Goal: Task Accomplishment & Management: Manage account settings

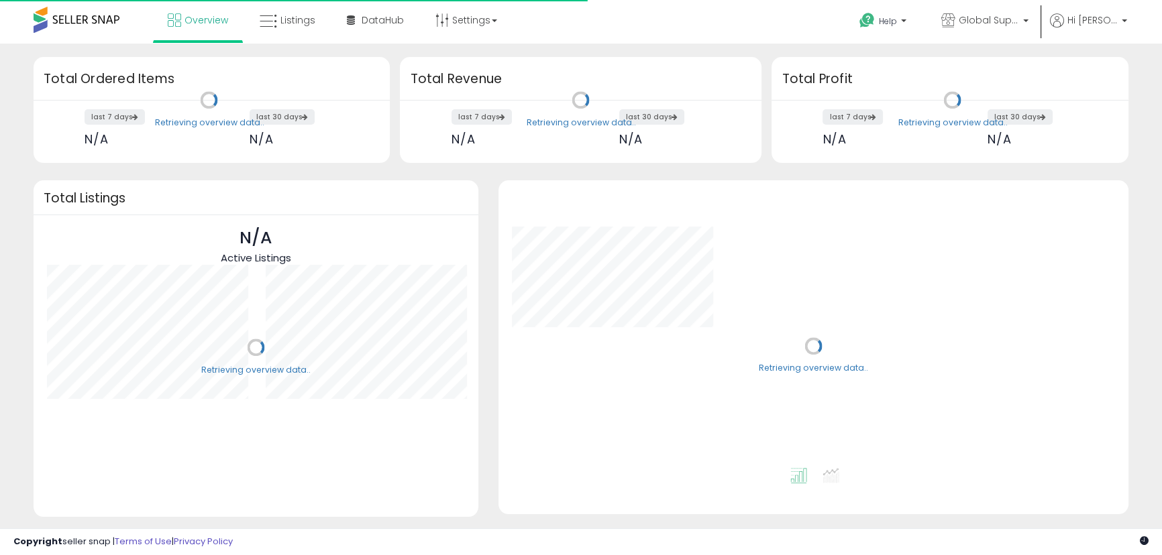
click at [292, 25] on span "Listings" at bounding box center [297, 19] width 35 height 13
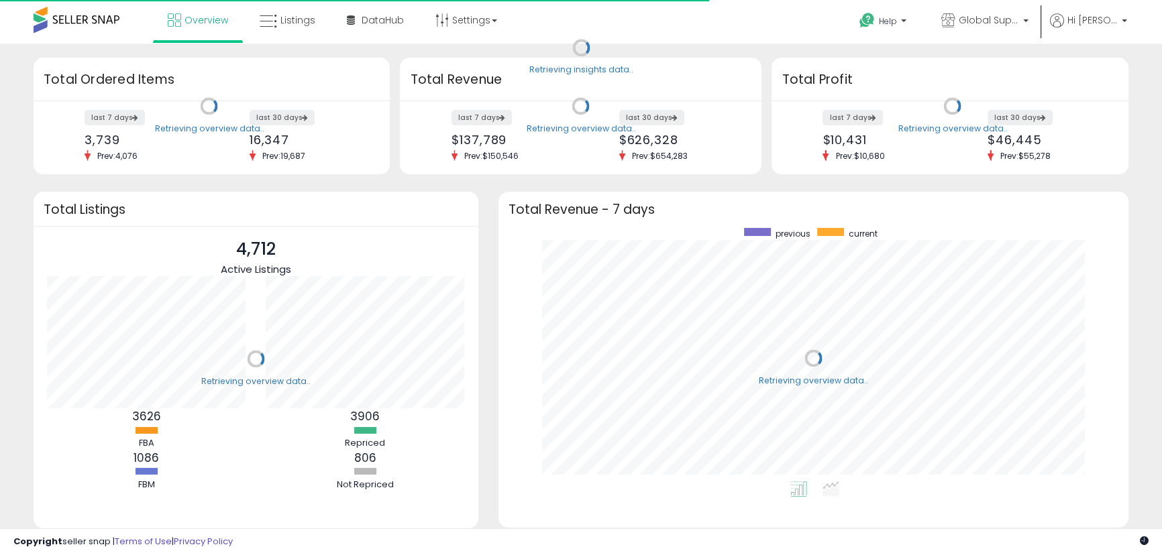
scroll to position [253, 604]
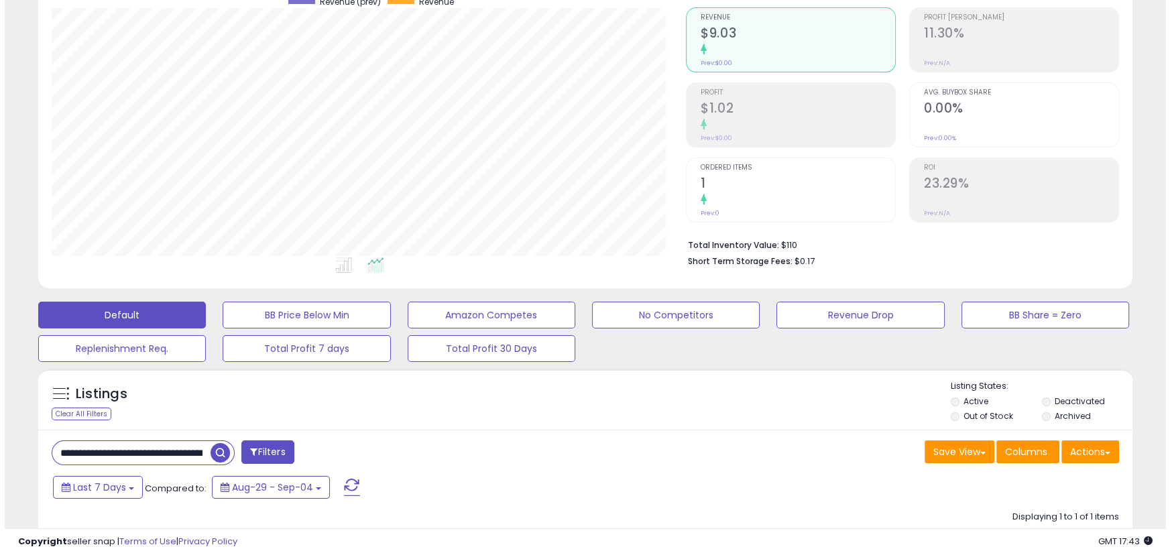
scroll to position [121, 0]
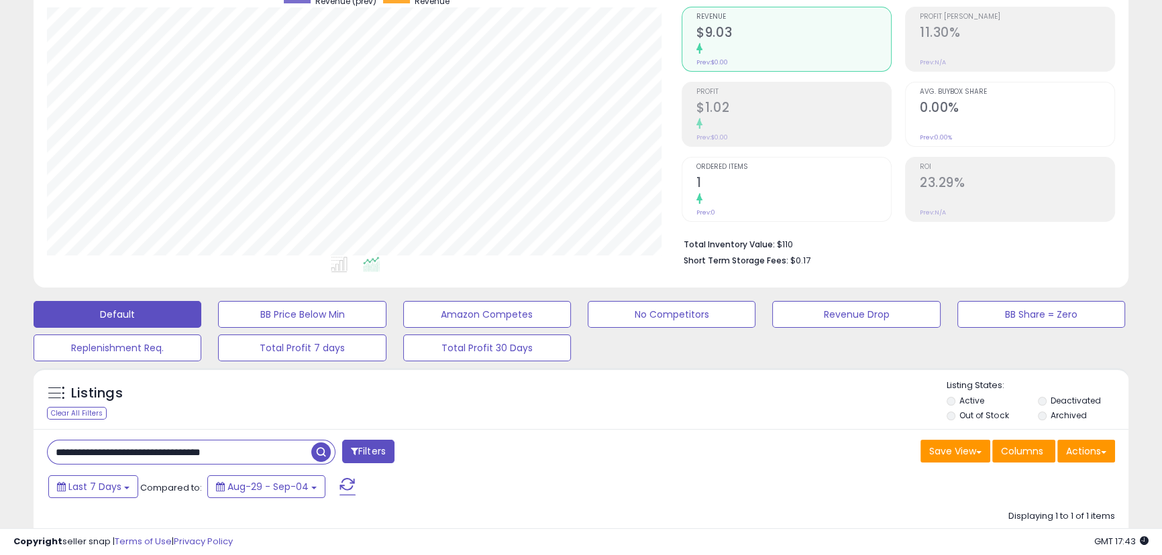
drag, startPoint x: 55, startPoint y: 455, endPoint x: 315, endPoint y: 454, distance: 260.2
click at [315, 454] on div "**********" at bounding box center [191, 452] width 288 height 25
paste input "text"
click at [316, 453] on span "button" at bounding box center [320, 452] width 19 height 19
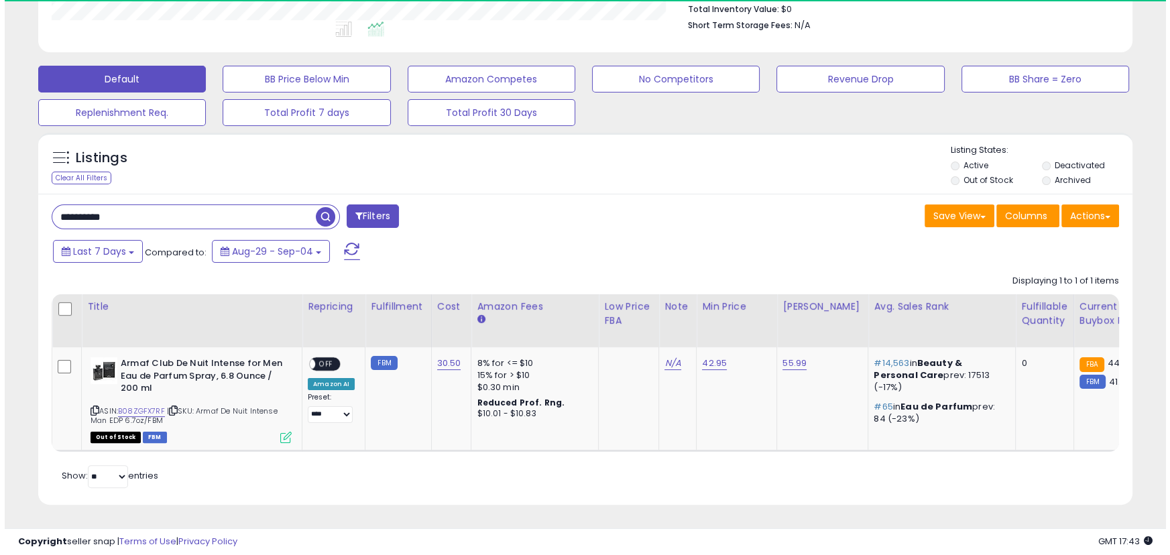
scroll to position [275, 634]
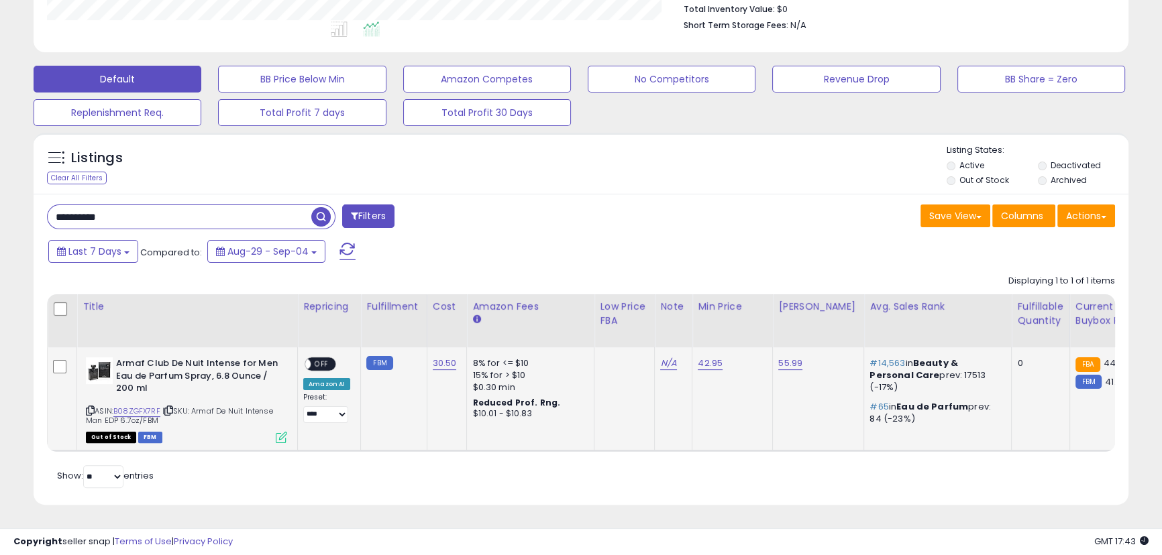
click at [281, 432] on icon at bounding box center [281, 437] width 11 height 11
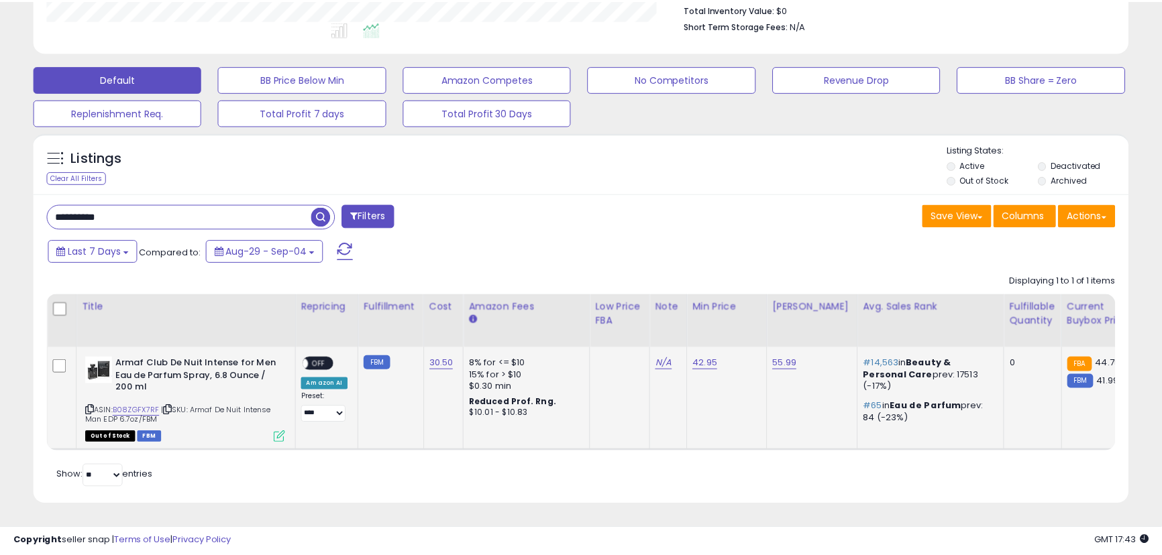
scroll to position [275, 640]
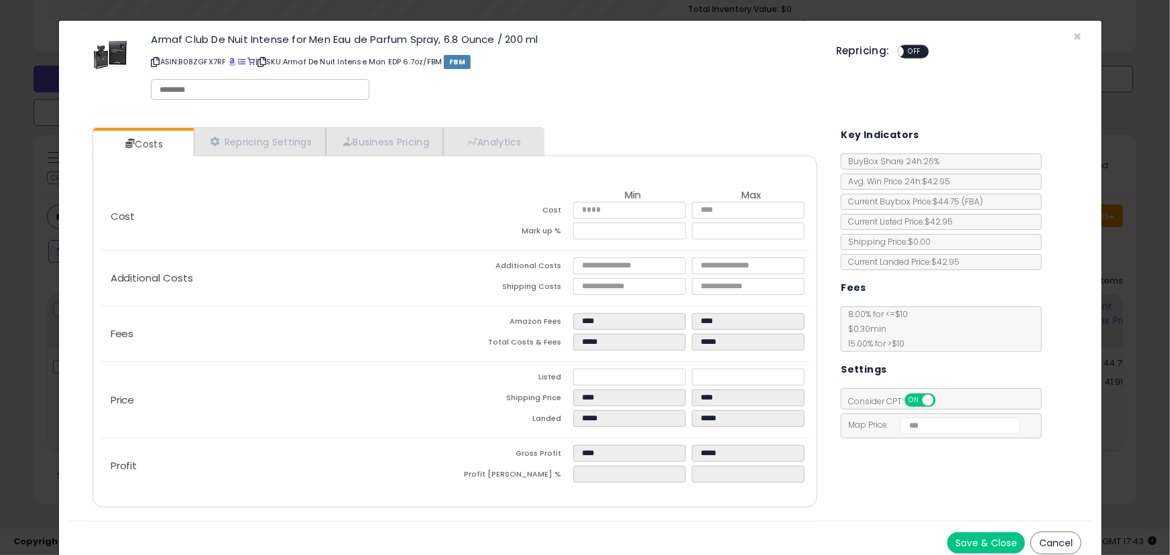
click at [974, 537] on button "Save & Close" at bounding box center [987, 542] width 78 height 21
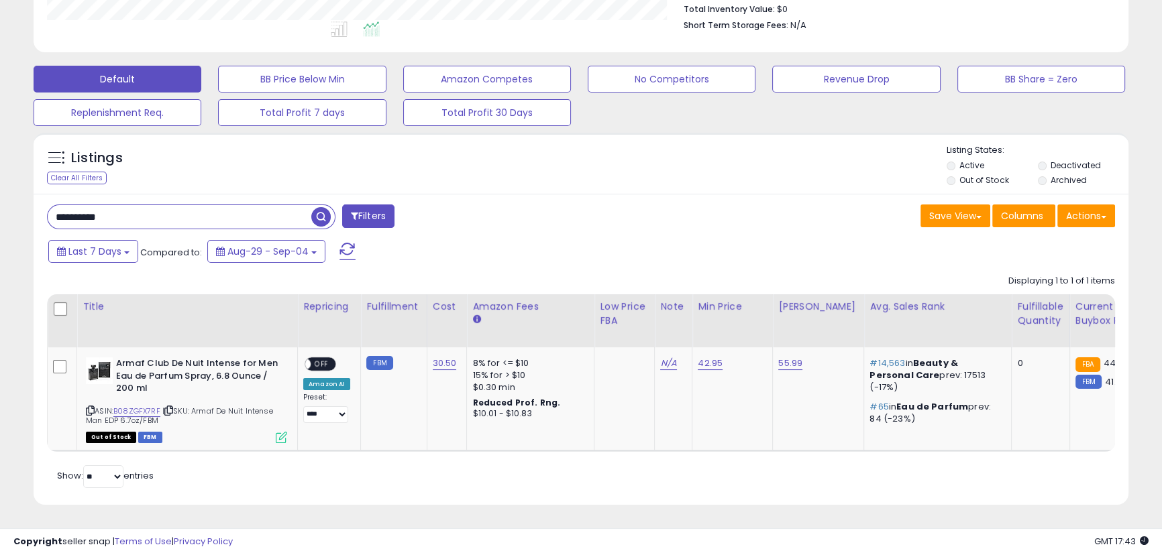
scroll to position [670344, 669984]
drag, startPoint x: 139, startPoint y: 202, endPoint x: -21, endPoint y: 201, distance: 160.3
paste input "text"
click at [317, 207] on span "button" at bounding box center [320, 216] width 19 height 19
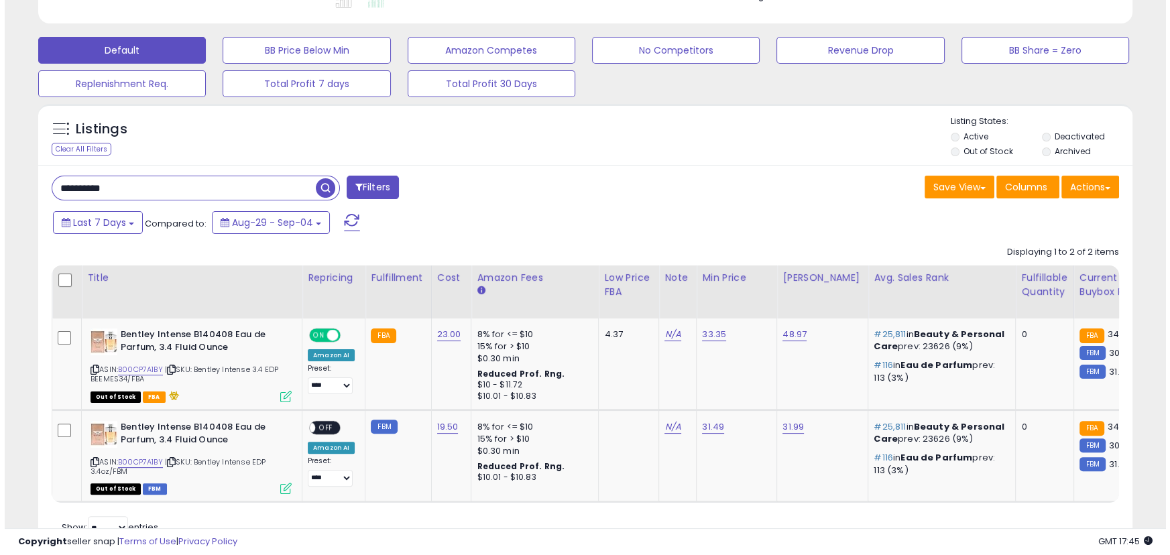
scroll to position [275, 634]
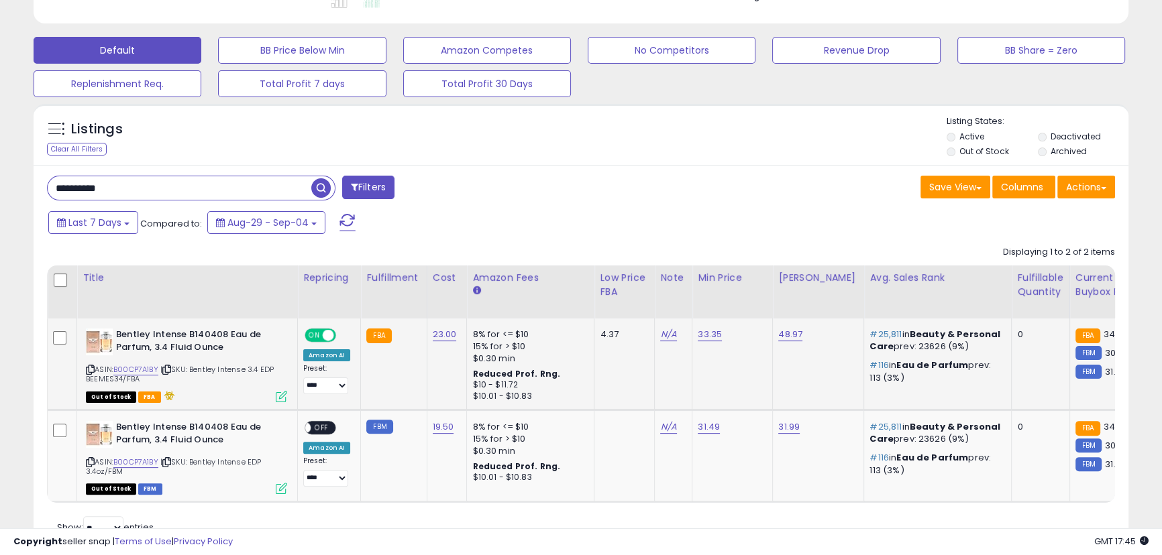
click at [276, 392] on icon at bounding box center [281, 396] width 11 height 11
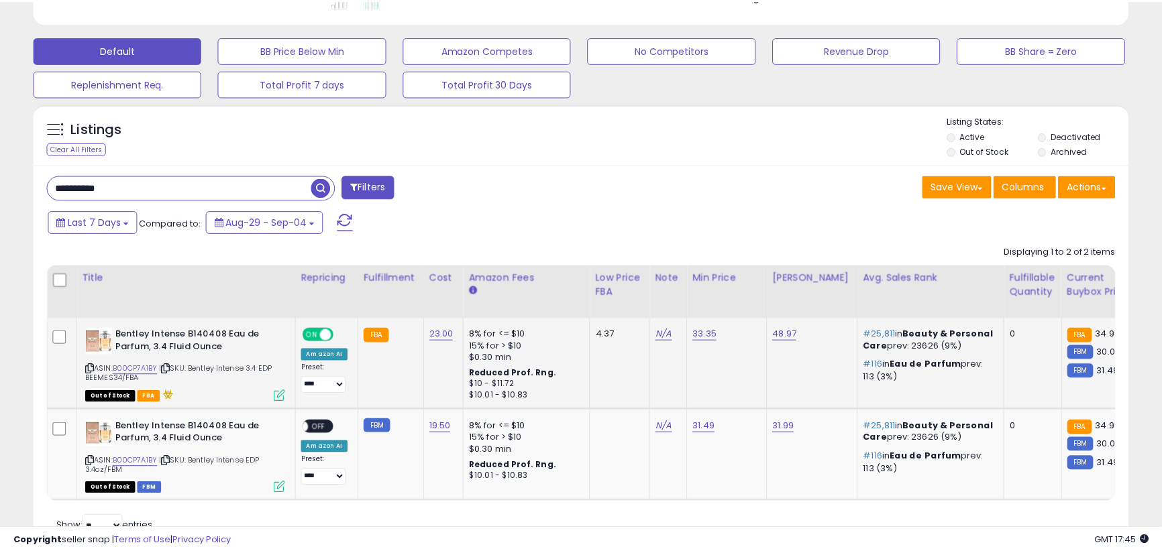
scroll to position [275, 640]
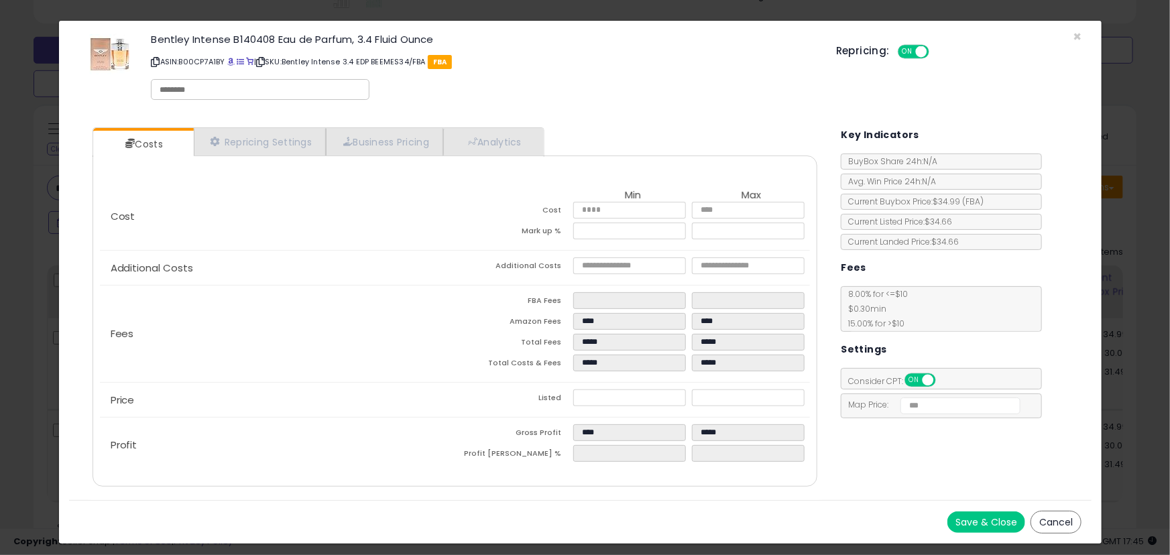
click at [970, 520] on button "Save & Close" at bounding box center [987, 522] width 78 height 21
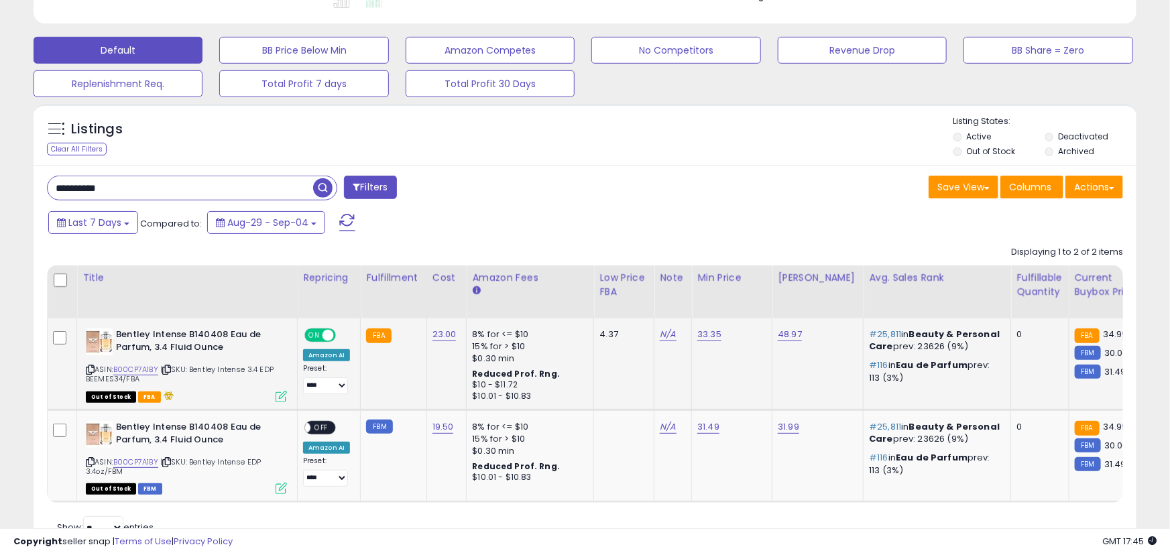
scroll to position [670344, 669984]
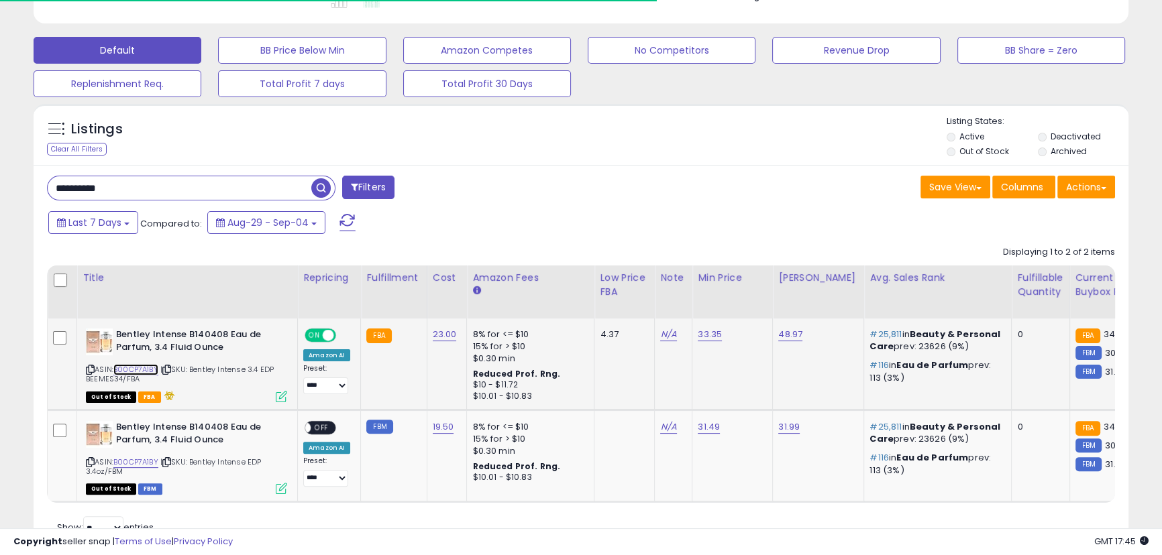
click at [140, 368] on link "B00CP7A1BY" at bounding box center [135, 369] width 45 height 11
click at [278, 488] on icon at bounding box center [281, 488] width 11 height 11
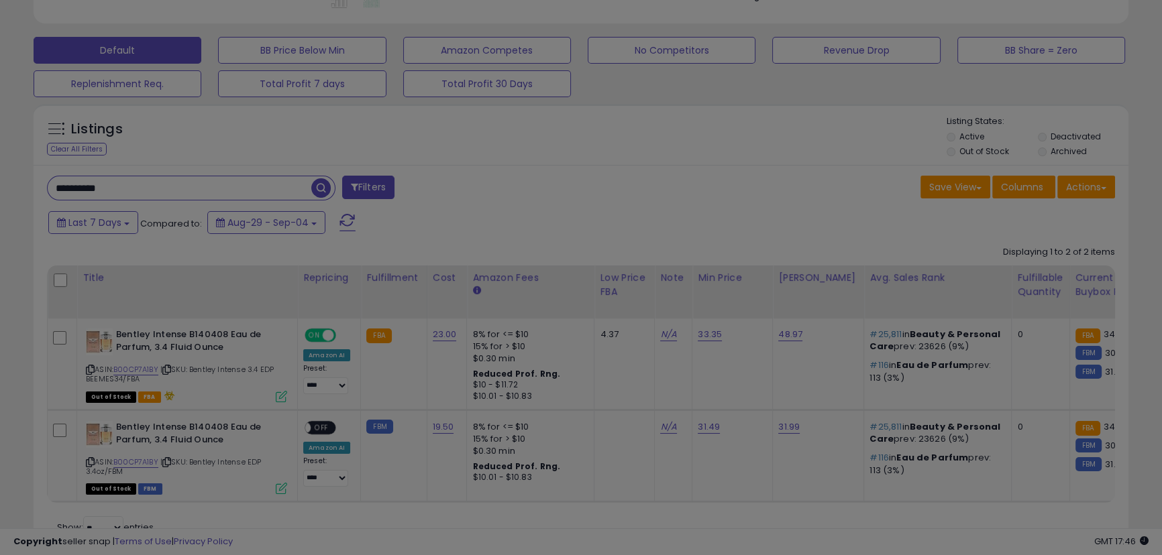
click at [280, 492] on div at bounding box center [581, 277] width 1162 height 555
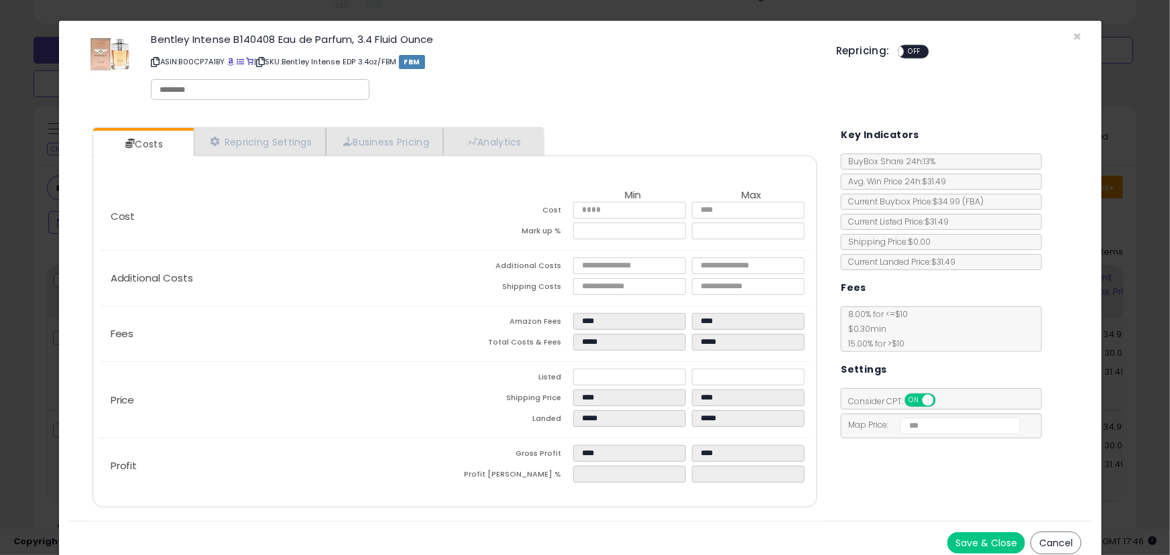
click at [960, 537] on button "Save & Close" at bounding box center [987, 542] width 78 height 21
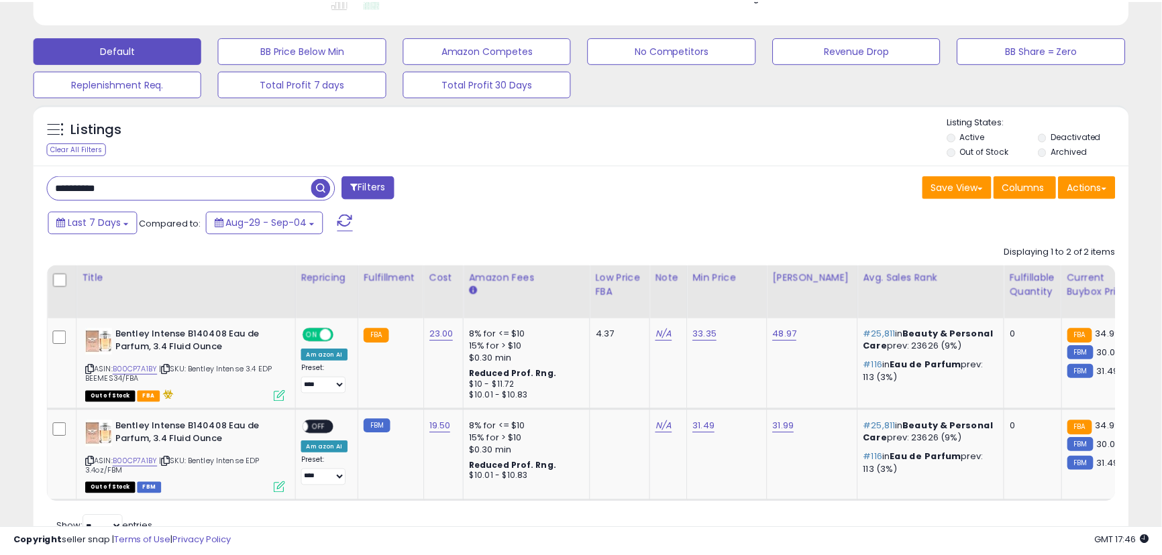
scroll to position [670344, 669984]
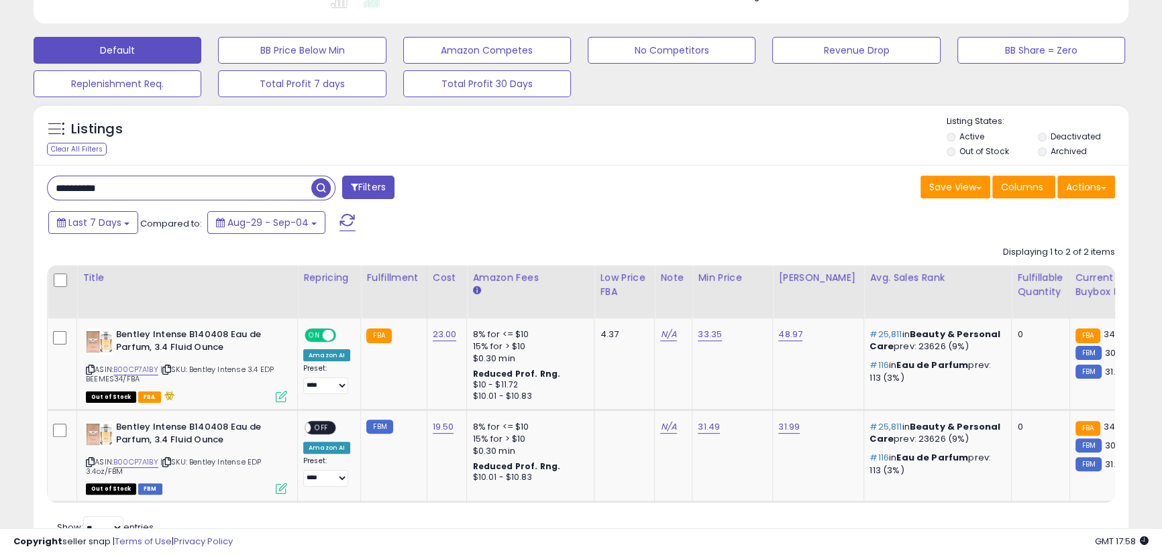
drag, startPoint x: 93, startPoint y: 190, endPoint x: -60, endPoint y: 186, distance: 152.9
paste input "text"
type input "**********"
click at [324, 184] on span "button" at bounding box center [320, 187] width 19 height 19
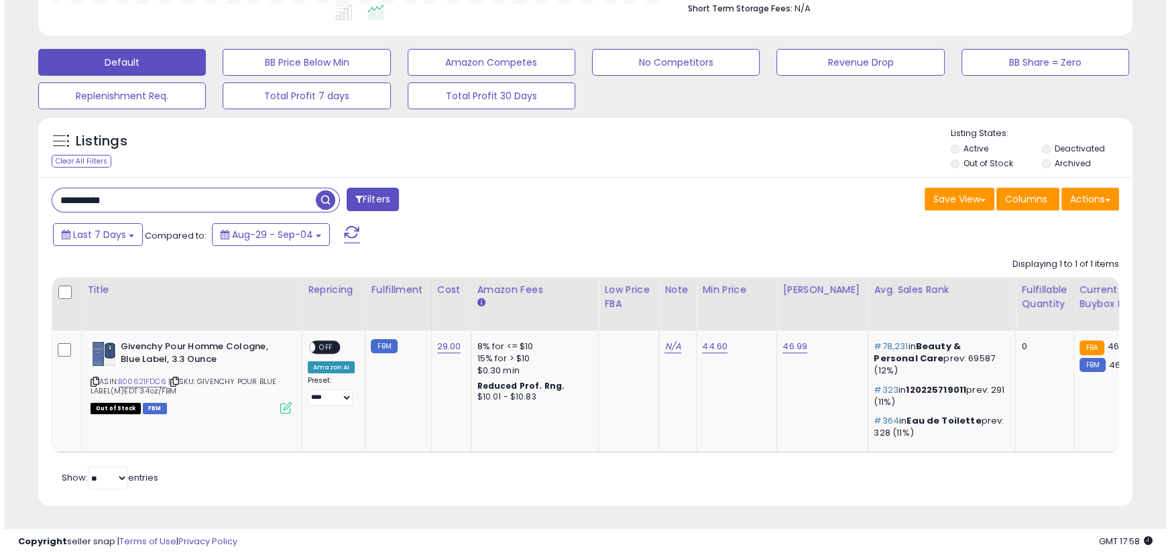
scroll to position [275, 634]
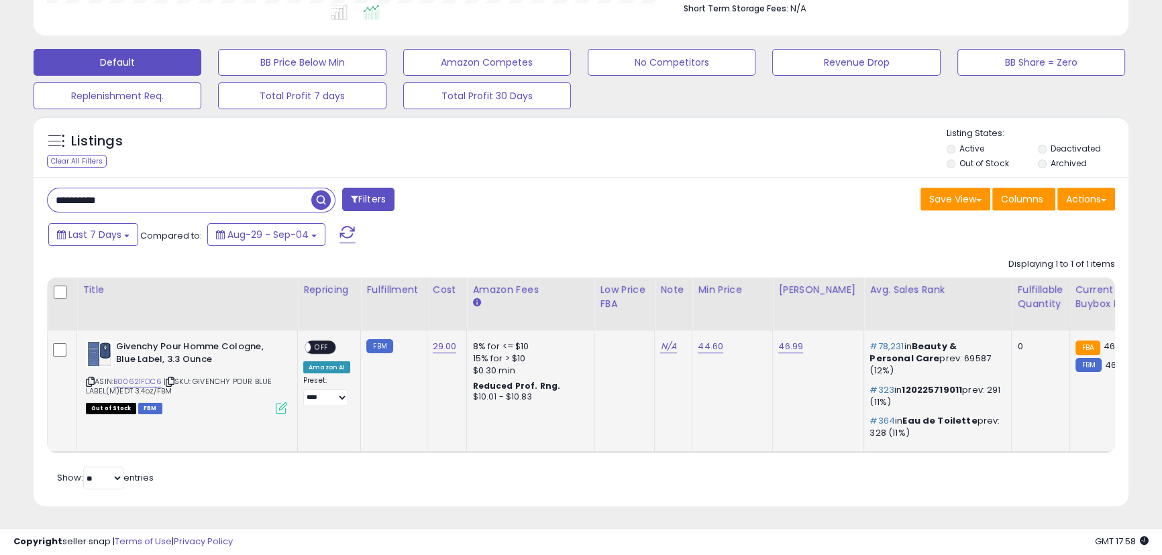
click at [284, 409] on icon at bounding box center [281, 407] width 11 height 11
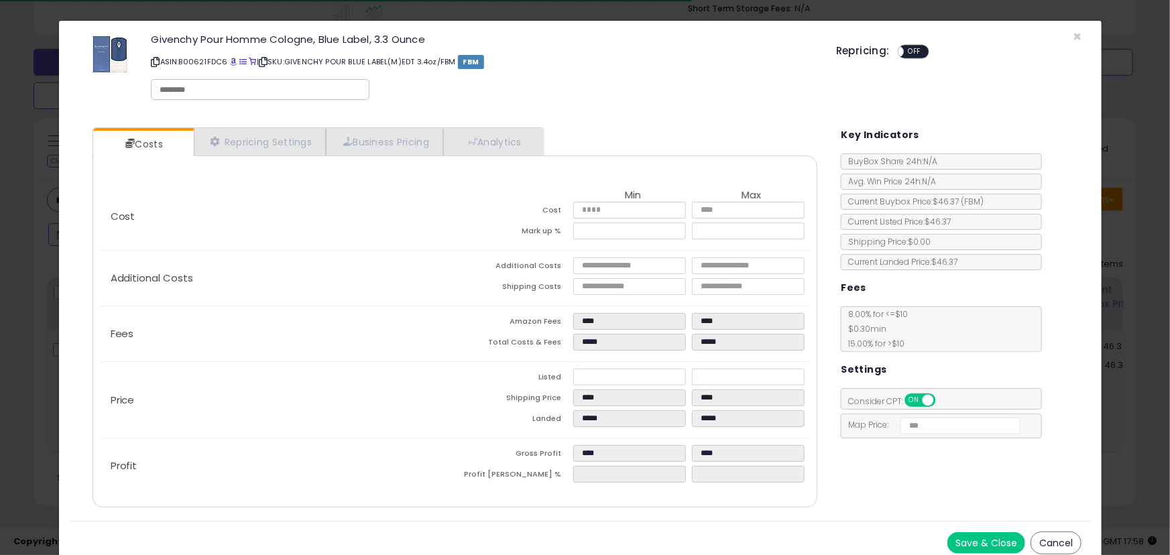
click at [991, 536] on button "Save & Close" at bounding box center [987, 542] width 78 height 21
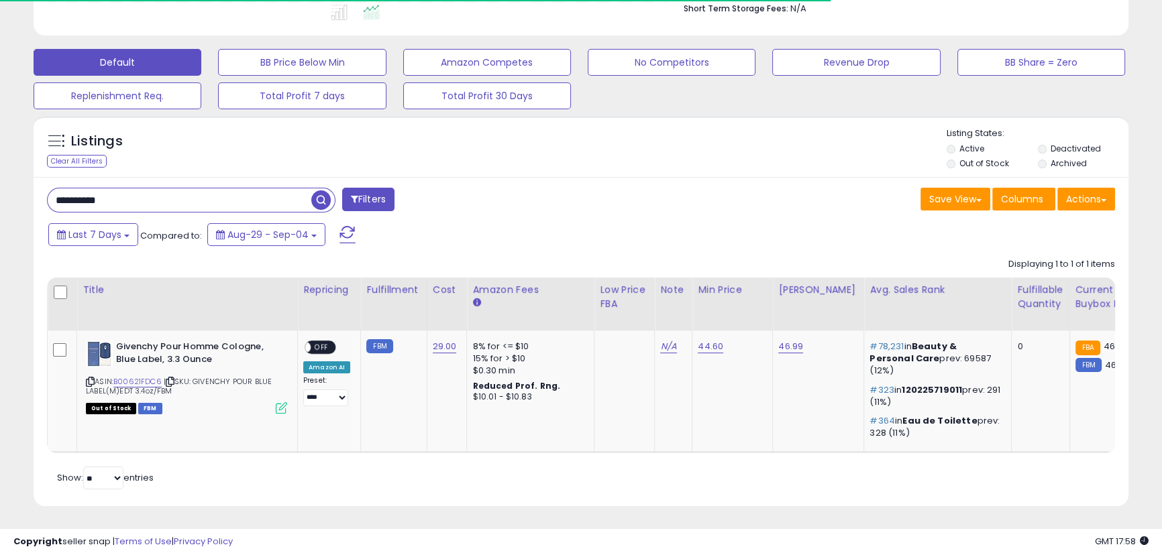
scroll to position [670344, 669984]
